Goal: Browse casually: Explore the website without a specific task or goal

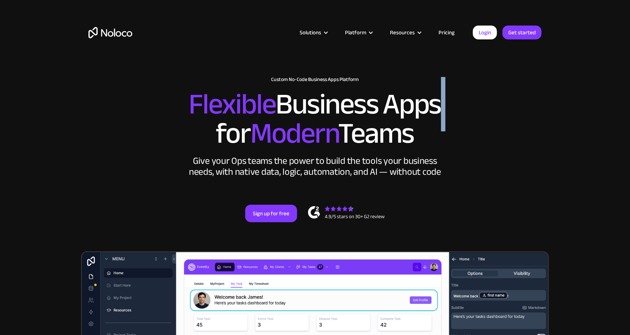
click at [434, 131] on h2 "Flexible Business Apps for Modern Teams" at bounding box center [314, 119] width 453 height 58
click at [418, 139] on h2 "Flexible Business Apps for Modern Teams" at bounding box center [314, 119] width 453 height 58
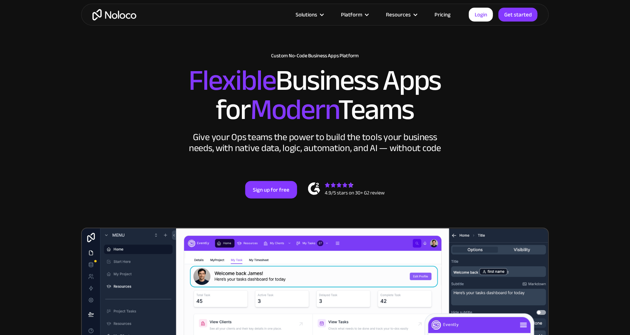
scroll to position [36, 0]
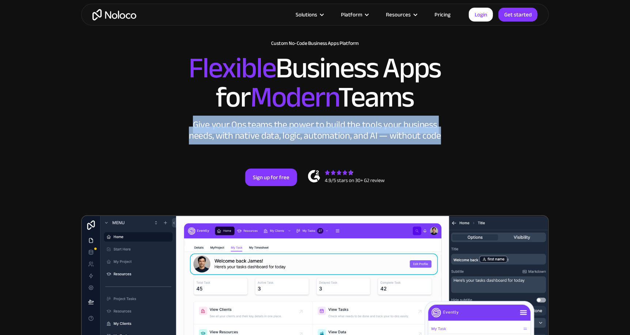
drag, startPoint x: 197, startPoint y: 124, endPoint x: 443, endPoint y: 136, distance: 246.9
click at [443, 136] on div "New: Connect Noloco to Stripe Custom No-Code Business Apps Platform Flexible Bu…" at bounding box center [315, 114] width 468 height 190
click at [453, 136] on div "New: Connect Noloco to Stripe Custom No-Code Business Apps Platform Flexible Bu…" at bounding box center [315, 114] width 468 height 190
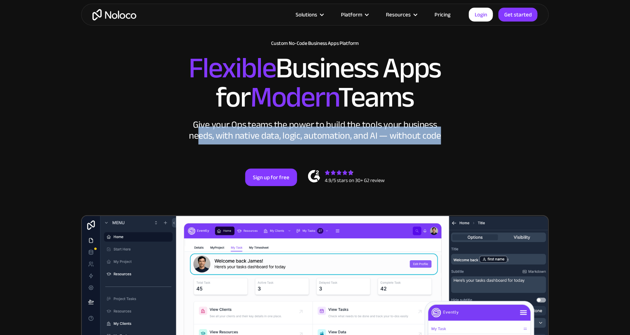
drag, startPoint x: 200, startPoint y: 136, endPoint x: 449, endPoint y: 136, distance: 248.8
click at [449, 136] on div "New: Connect Noloco to Stripe Custom No-Code Business Apps Platform Flexible Bu…" at bounding box center [315, 114] width 468 height 190
click at [453, 136] on div "New: Connect Noloco to Stripe Custom No-Code Business Apps Platform Flexible Bu…" at bounding box center [315, 114] width 468 height 190
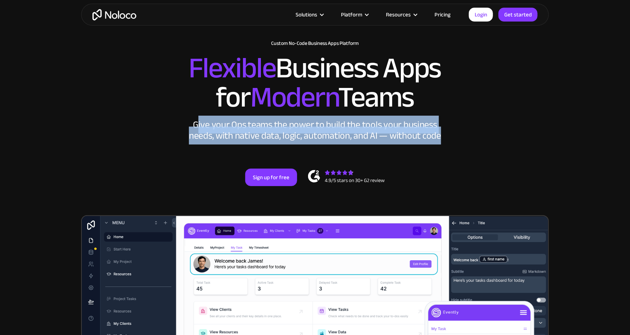
drag, startPoint x: 200, startPoint y: 123, endPoint x: 448, endPoint y: 134, distance: 248.3
click at [448, 134] on div "New: Connect Noloco to Stripe Custom No-Code Business Apps Platform Flexible Bu…" at bounding box center [315, 114] width 468 height 190
click at [449, 135] on div "New: Connect Noloco to Stripe Custom No-Code Business Apps Platform Flexible Bu…" at bounding box center [315, 114] width 468 height 190
drag, startPoint x: 197, startPoint y: 125, endPoint x: 450, endPoint y: 139, distance: 254.0
click at [450, 139] on div "New: Connect Noloco to Stripe Custom No-Code Business Apps Platform Flexible Bu…" at bounding box center [315, 114] width 468 height 190
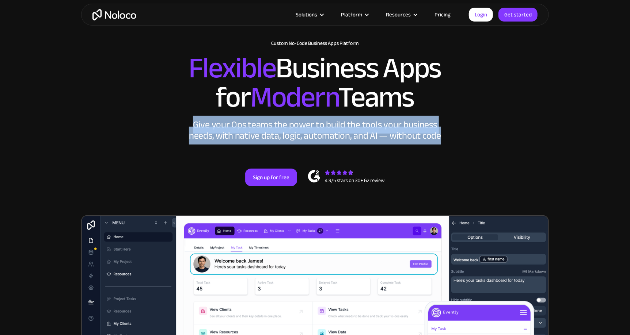
click at [453, 138] on div "New: Connect Noloco to Stripe Custom No-Code Business Apps Platform Flexible Bu…" at bounding box center [315, 114] width 468 height 190
drag, startPoint x: 196, startPoint y: 125, endPoint x: 444, endPoint y: 139, distance: 248.5
click at [444, 139] on div "New: Connect Noloco to Stripe Custom No-Code Business Apps Platform Flexible Bu…" at bounding box center [315, 114] width 468 height 190
click at [446, 139] on div "New: Connect Noloco to Stripe Custom No-Code Business Apps Platform Flexible Bu…" at bounding box center [315, 114] width 468 height 190
drag, startPoint x: 194, startPoint y: 123, endPoint x: 455, endPoint y: 138, distance: 261.3
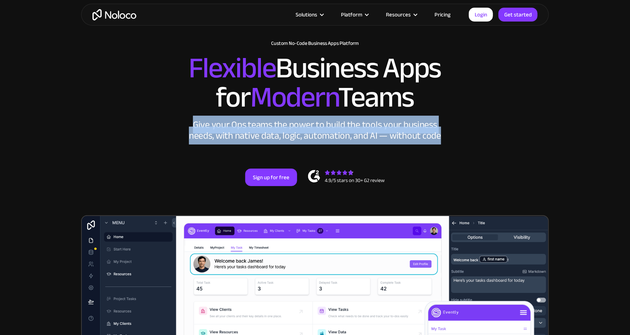
click at [455, 138] on div "New: Connect Noloco to Stripe Custom No-Code Business Apps Platform Flexible Bu…" at bounding box center [315, 114] width 468 height 190
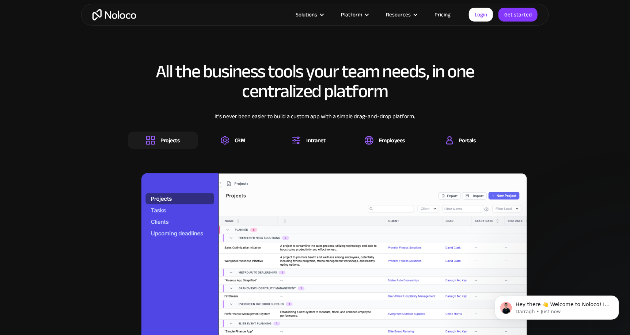
scroll to position [694, 0]
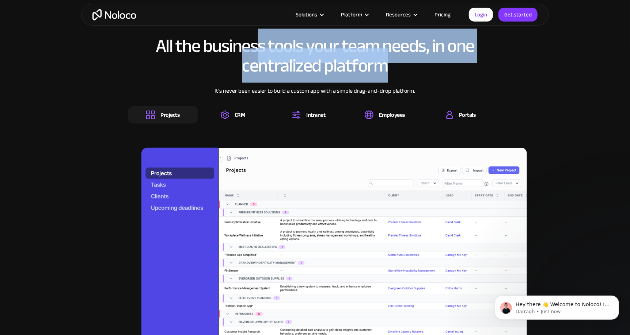
drag, startPoint x: 257, startPoint y: 52, endPoint x: 407, endPoint y: 65, distance: 150.4
click at [407, 65] on h2 "All the business tools your team needs, in one centralized platform" at bounding box center [315, 55] width 374 height 39
click at [417, 65] on h2 "All the business tools your team needs, in one centralized platform" at bounding box center [315, 55] width 374 height 39
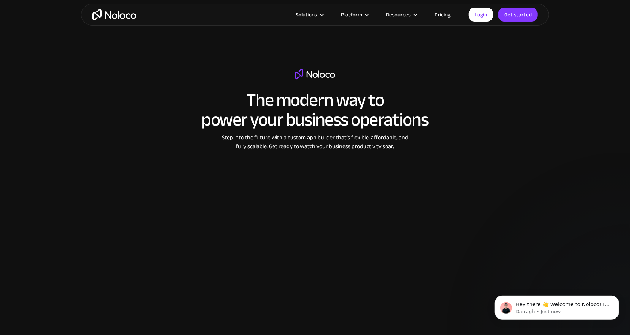
scroll to position [1133, 0]
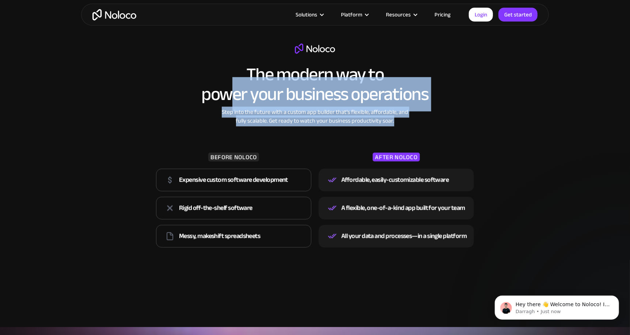
drag, startPoint x: 232, startPoint y: 97, endPoint x: 404, endPoint y: 124, distance: 173.5
click at [402, 124] on div "The modern way to power your business operations Step into the future with a cu…" at bounding box center [314, 146] width 325 height 207
click at [411, 124] on div "Step into the future with a custom app builder that’s flexible, affordable, and…" at bounding box center [315, 117] width 194 height 18
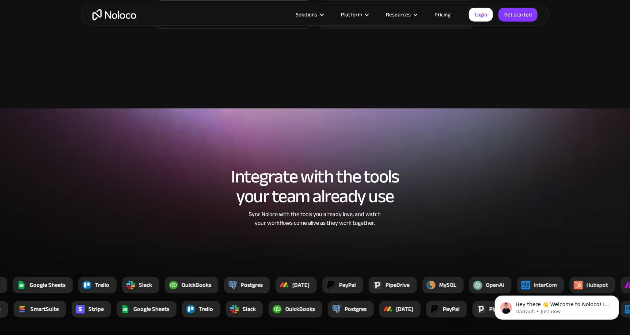
scroll to position [1461, 0]
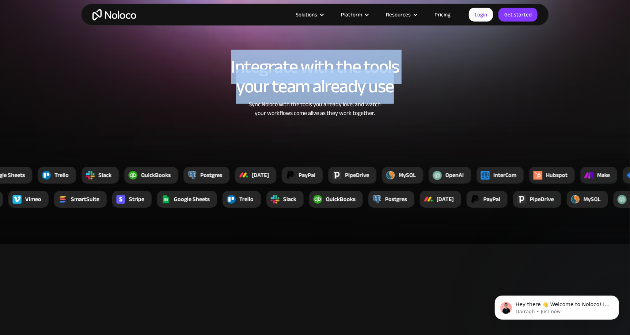
drag, startPoint x: 231, startPoint y: 67, endPoint x: 421, endPoint y: 83, distance: 190.0
click at [421, 83] on h2 "Integrate with the tools your team already use" at bounding box center [314, 76] width 453 height 39
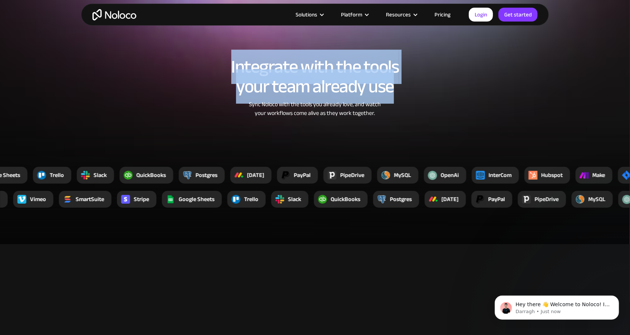
click at [424, 83] on h2 "Integrate with the tools your team already use" at bounding box center [314, 76] width 453 height 39
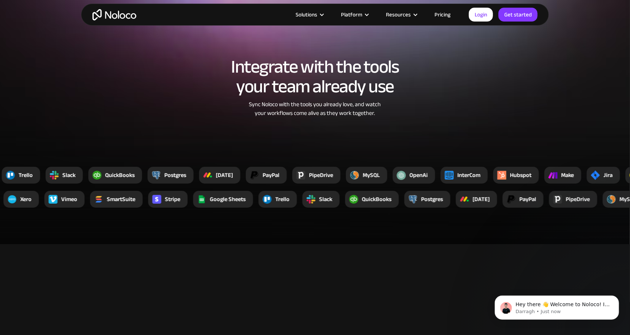
drag, startPoint x: 233, startPoint y: 68, endPoint x: 425, endPoint y: 86, distance: 193.4
click at [425, 86] on h2 "Integrate with the tools your team already use" at bounding box center [314, 76] width 453 height 39
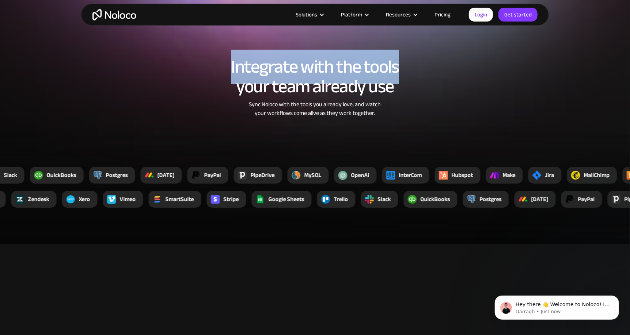
drag, startPoint x: 232, startPoint y: 65, endPoint x: 396, endPoint y: 77, distance: 164.9
click at [396, 77] on h2 "Integrate with the tools your team already use" at bounding box center [314, 76] width 453 height 39
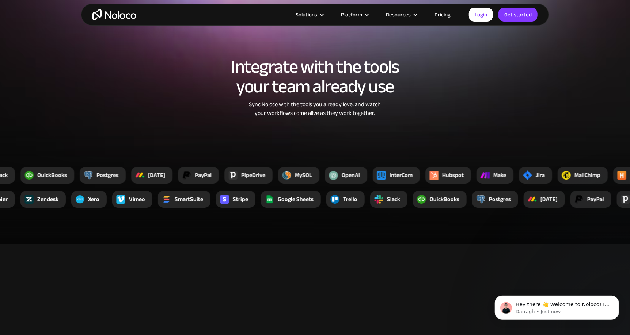
click at [402, 87] on h2 "Integrate with the tools your team already use" at bounding box center [314, 76] width 453 height 39
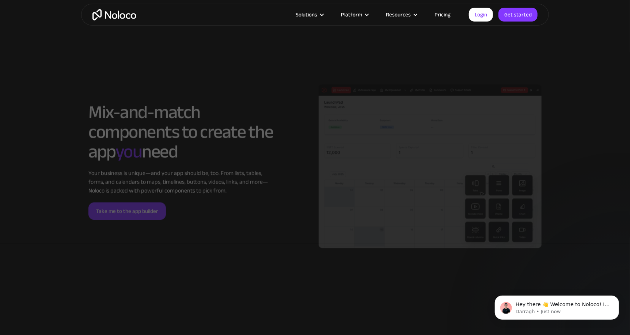
scroll to position [1717, 0]
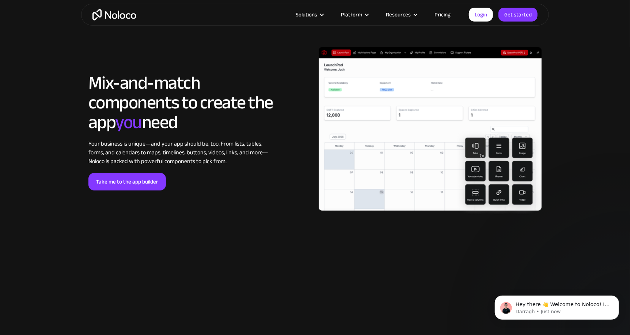
drag, startPoint x: 91, startPoint y: 83, endPoint x: 221, endPoint y: 123, distance: 135.7
click at [221, 123] on h2 "Mix-and-match components to create the app you need" at bounding box center [180, 102] width 185 height 59
click at [222, 124] on h2 "Mix-and-match components to create the app you need" at bounding box center [180, 102] width 185 height 59
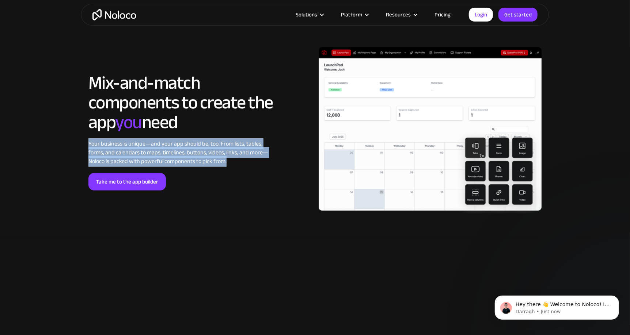
drag, startPoint x: 89, startPoint y: 142, endPoint x: 243, endPoint y: 161, distance: 154.9
click at [243, 161] on div "Your business is unique—and your app should be, too. From lists, tables, forms,…" at bounding box center [180, 153] width 185 height 26
click at [244, 161] on div "Your business is unique—and your app should be, too. From lists, tables, forms,…" at bounding box center [180, 153] width 185 height 26
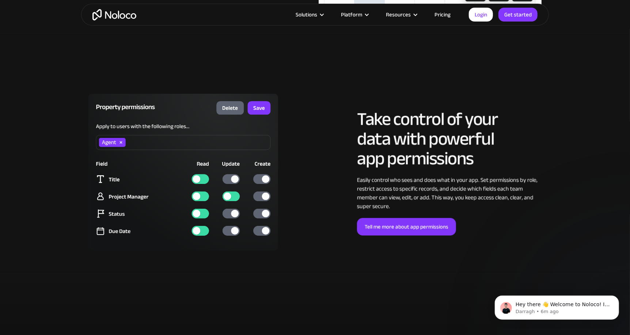
scroll to position [1936, 0]
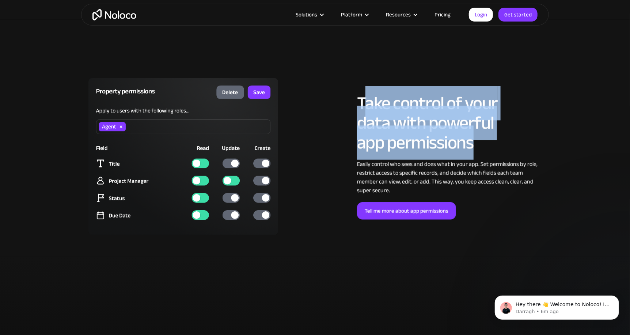
drag, startPoint x: 363, startPoint y: 103, endPoint x: 484, endPoint y: 144, distance: 128.0
click at [484, 144] on h2 "Take control of your data with powerful app permissions" at bounding box center [449, 123] width 185 height 59
click at [488, 142] on h2 "Take control of your data with powerful app permissions" at bounding box center [449, 123] width 185 height 59
drag, startPoint x: 476, startPoint y: 146, endPoint x: 356, endPoint y: 99, distance: 128.8
click at [356, 99] on div "LOREM IPSUM Take control of your data with powerful app permissions Easily cont…" at bounding box center [430, 157] width 230 height 126
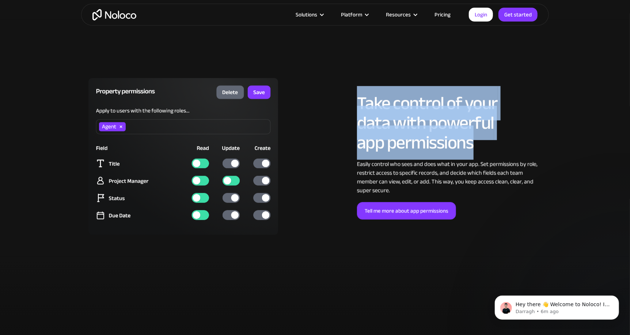
click at [354, 99] on div "LOREM IPSUM Take control of your data with powerful app permissions Easily cont…" at bounding box center [430, 157] width 230 height 126
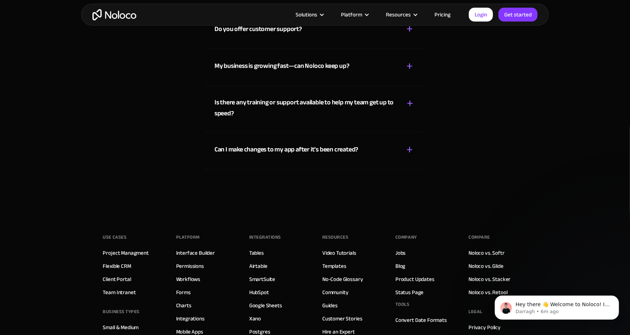
scroll to position [4333, 0]
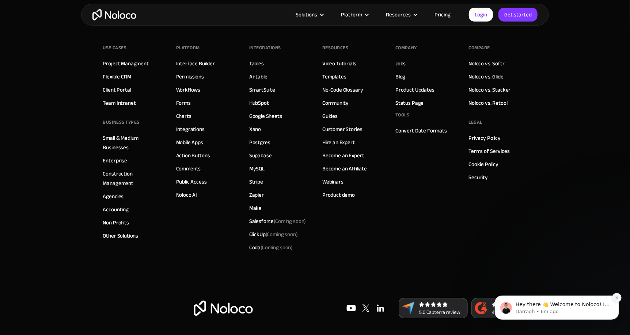
click at [616, 297] on icon "Dismiss notification" at bounding box center [617, 298] width 4 height 4
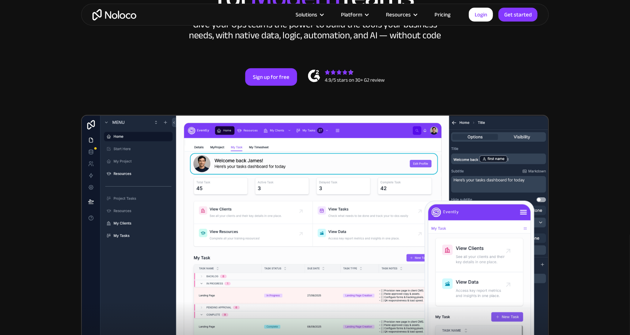
scroll to position [0, 0]
